Goal: Task Accomplishment & Management: Use online tool/utility

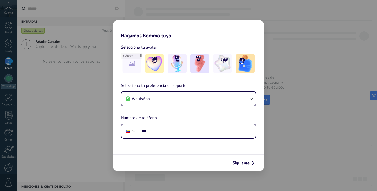
drag, startPoint x: 0, startPoint y: 0, endPoint x: 47, endPoint y: 118, distance: 127.3
click at [47, 118] on div "Hagamos Kommo tuyo Selecciona tu avatar Selecciona tu preferencia de soporte Wh…" at bounding box center [188, 95] width 377 height 191
click at [303, 129] on div "Hagamos Kommo tuyo Selecciona tu avatar Selecciona tu preferencia de soporte Wh…" at bounding box center [188, 95] width 377 height 191
click at [304, 129] on div "Hagamos Kommo tuyo Selecciona tu avatar Selecciona tu preferencia de soporte Wh…" at bounding box center [188, 95] width 377 height 191
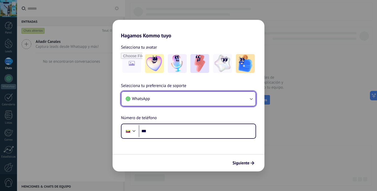
click at [160, 99] on button "WhatsApp" at bounding box center [188, 99] width 134 height 14
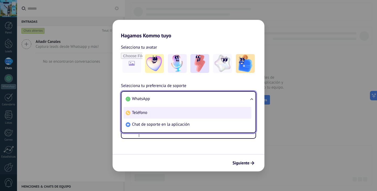
click at [176, 111] on li "Teléfono" at bounding box center [187, 113] width 128 height 12
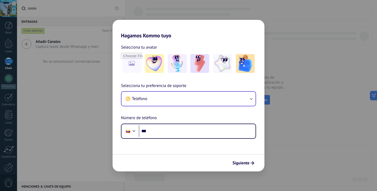
click at [306, 126] on div "Hagamos Kommo tuyo Selecciona tu avatar Selecciona tu preferencia de soporte Te…" at bounding box center [188, 95] width 377 height 191
